Goal: Task Accomplishment & Management: Use online tool/utility

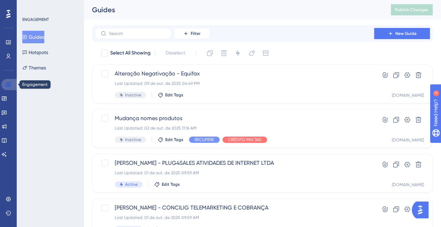
click at [7, 84] on icon at bounding box center [9, 85] width 6 height 6
click at [127, 32] on input "text" at bounding box center [137, 33] width 56 height 5
click at [190, 30] on button "Filter" at bounding box center [191, 33] width 35 height 11
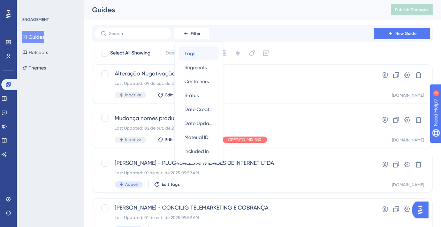
click at [197, 51] on div "Tags Tags" at bounding box center [198, 53] width 29 height 14
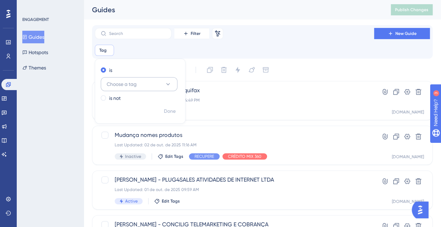
click at [162, 83] on button "Choose a tag" at bounding box center [139, 84] width 77 height 14
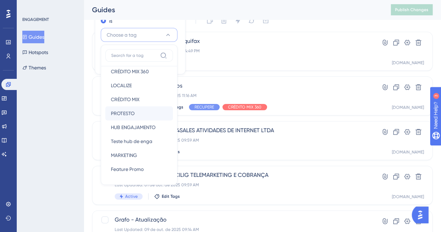
scroll to position [103, 0]
click at [151, 113] on span "HUB ENGAJAMENTO" at bounding box center [133, 113] width 45 height 8
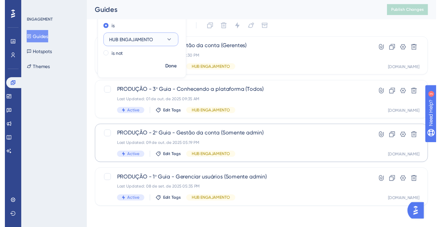
scroll to position [0, 0]
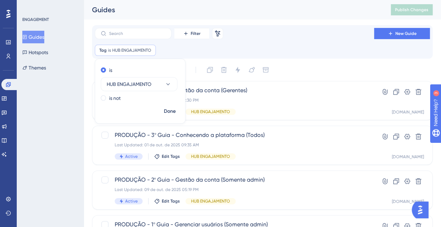
click at [304, 46] on div "Tag is HUB ENGAJAMENTO HUB ENGAJAMENTO Remove is HUB ENGAJAMENTO is not Done" at bounding box center [262, 50] width 335 height 11
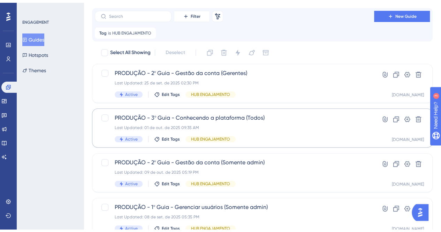
scroll to position [44, 0]
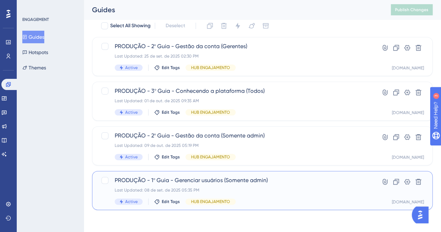
click at [261, 196] on div "PRODUÇÃO - 1º Guia - Gerenciar usuários (Somente admin) Last Updated: 08 de set…" at bounding box center [235, 190] width 240 height 29
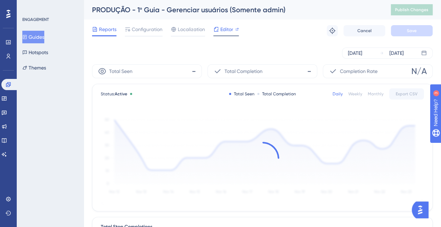
click at [223, 29] on span "Editor" at bounding box center [226, 29] width 13 height 8
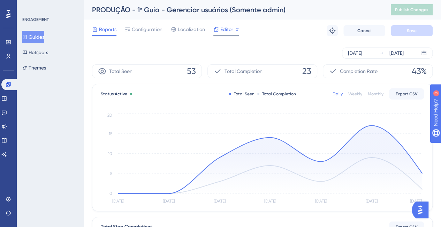
click at [235, 25] on div at bounding box center [236, 29] width 3 height 8
drag, startPoint x: 5, startPoint y: 86, endPoint x: 13, endPoint y: 88, distance: 8.3
click at [5, 86] on link at bounding box center [9, 84] width 17 height 11
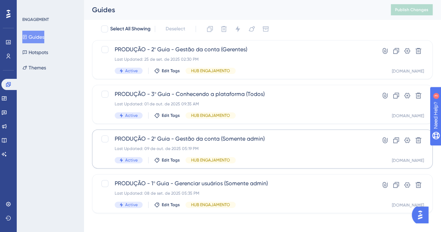
scroll to position [44, 0]
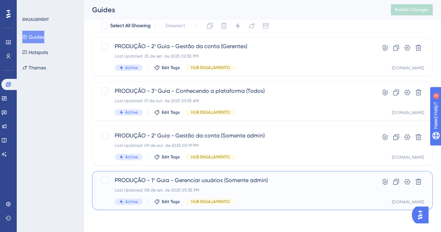
click at [311, 190] on div "Last Updated: 08 de set. de 2025 05:35 PM" at bounding box center [235, 190] width 240 height 6
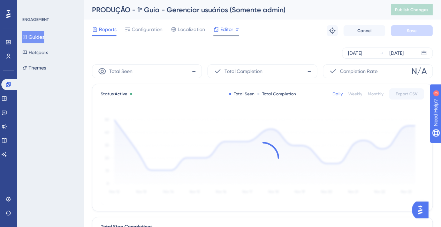
click at [232, 31] on span "Editor" at bounding box center [226, 29] width 13 height 8
